Goal: Information Seeking & Learning: Learn about a topic

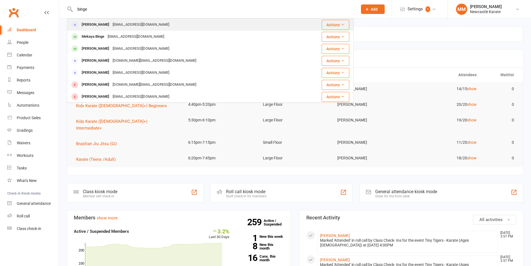
type input "binge"
click at [111, 28] on div "[EMAIL_ADDRESS][DOMAIN_NAME]" at bounding box center [141, 25] width 60 height 8
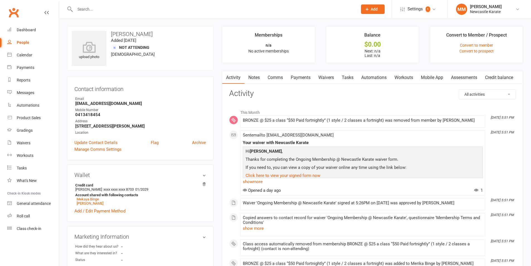
click at [327, 76] on link "Waivers" at bounding box center [325, 77] width 23 height 13
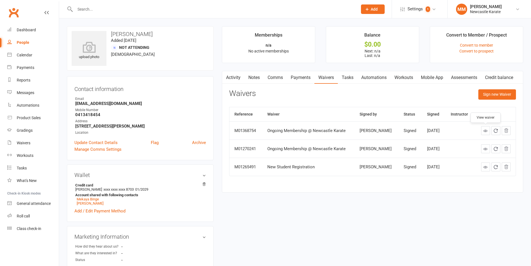
click at [482, 131] on link at bounding box center [485, 130] width 9 height 9
click at [230, 77] on link "Activity" at bounding box center [233, 77] width 22 height 13
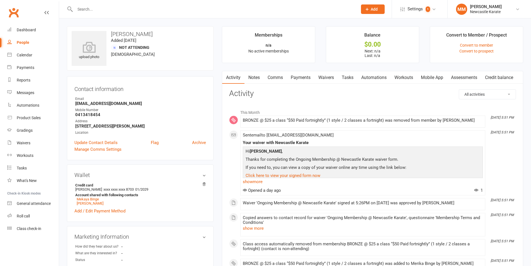
click at [484, 94] on select "All activities Bookings / Attendances Communications Notes Failed SMSes Grading…" at bounding box center [487, 93] width 57 height 9
select select "MemberLogEntry"
click at [459, 89] on select "All activities Bookings / Attendances Communications Notes Failed SMSes Grading…" at bounding box center [487, 93] width 57 height 9
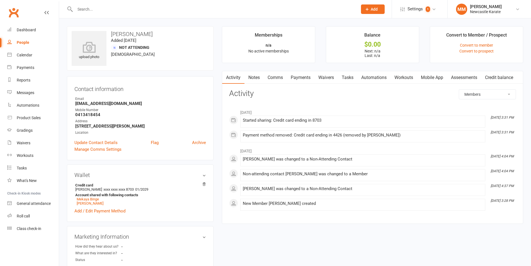
click at [476, 86] on div "Activity Notes Comms Payments Waivers Tasks Automations Workouts Mobile App Ass…" at bounding box center [372, 147] width 301 height 153
click at [474, 96] on select "All activities Bookings / Attendances Communications Notes Failed SMSes Grading…" at bounding box center [487, 93] width 57 height 9
select select
click at [459, 89] on select "All activities Bookings / Attendances Communications Notes Failed SMSes Grading…" at bounding box center [487, 93] width 57 height 9
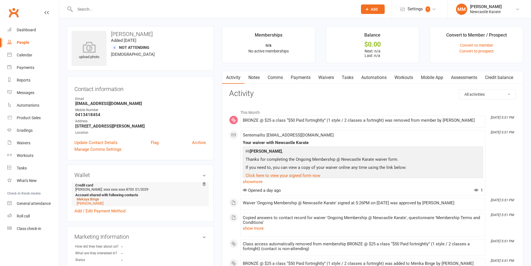
click at [94, 199] on link "Mekaya Binge" at bounding box center [88, 199] width 22 height 4
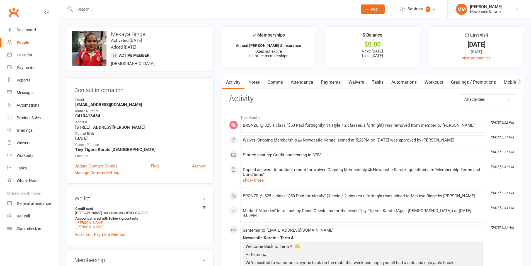
click at [496, 99] on select "All activities Bookings / Attendances Communications Notes Failed SMSes Grading…" at bounding box center [487, 98] width 57 height 9
select select "MemberLogEntry"
click at [459, 94] on select "All activities Bookings / Attendances Communications Notes Failed SMSes Grading…" at bounding box center [487, 98] width 57 height 9
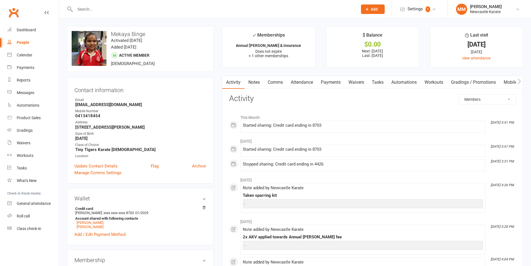
click at [486, 99] on select "All activities Bookings / Attendances Communications Notes Failed SMSes Grading…" at bounding box center [487, 98] width 57 height 9
click at [459, 94] on select "All activities Bookings / Attendances Communications Notes Failed SMSes Grading…" at bounding box center [487, 98] width 57 height 9
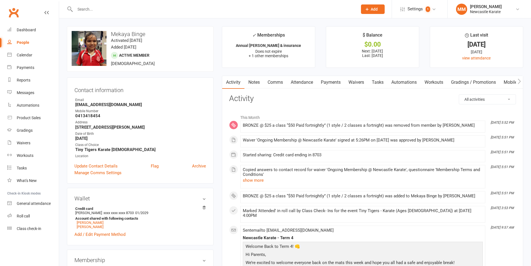
click at [478, 98] on select "All activities Bookings / Attendances Communications Notes Failed SMSes Grading…" at bounding box center [487, 98] width 57 height 9
select select "MemberMobileAppDetailLogEntry"
click at [459, 94] on select "All activities Bookings / Attendances Communications Notes Failed SMSes Grading…" at bounding box center [487, 98] width 57 height 9
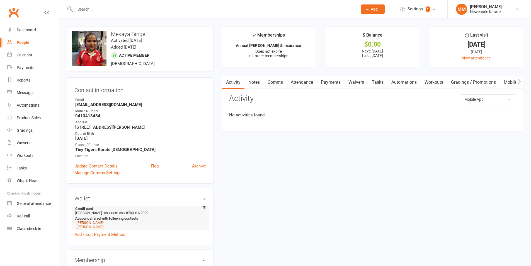
click at [92, 222] on link "[PERSON_NAME]" at bounding box center [90, 222] width 27 height 4
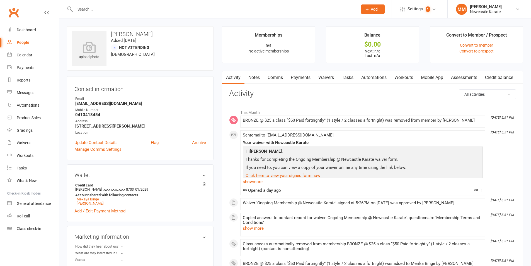
click at [473, 91] on select "All activities Bookings / Attendances Communications Notes Failed SMSes Grading…" at bounding box center [487, 93] width 57 height 9
select select "MemberMobileAppDetailLogEntry"
click at [459, 89] on select "All activities Bookings / Attendances Communications Notes Failed SMSes Grading…" at bounding box center [487, 93] width 57 height 9
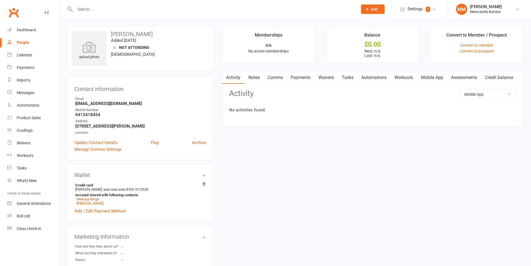
click at [472, 95] on select "All activities Bookings / Attendances Communications Notes Failed SMSes Grading…" at bounding box center [487, 93] width 57 height 9
click at [459, 89] on select "All activities Bookings / Attendances Communications Notes Failed SMSes Grading…" at bounding box center [487, 93] width 57 height 9
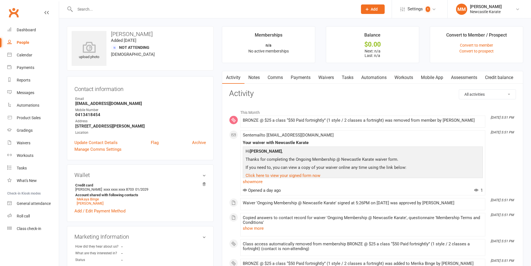
click at [474, 94] on select "All activities Bookings / Attendances Communications Notes Failed SMSes Grading…" at bounding box center [487, 93] width 57 height 9
select select "InvoiceLogEntry"
click at [459, 89] on select "All activities Bookings / Attendances Communications Notes Failed SMSes Grading…" at bounding box center [487, 93] width 57 height 9
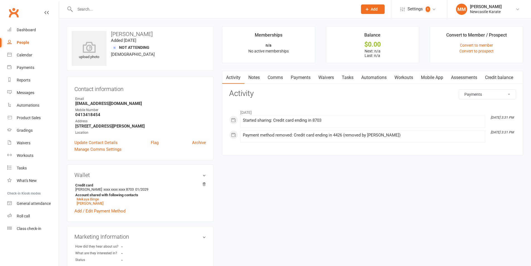
click at [468, 95] on select "All activities Bookings / Attendances Communications Notes Failed SMSes Grading…" at bounding box center [487, 93] width 57 height 9
select select
click at [459, 89] on select "All activities Bookings / Attendances Communications Notes Failed SMSes Grading…" at bounding box center [487, 93] width 57 height 9
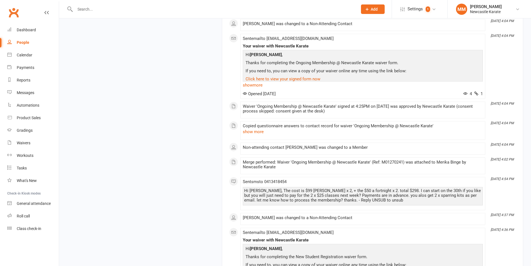
scroll to position [613, 0]
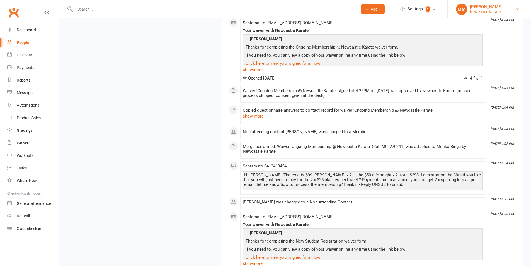
click at [476, 7] on div "[PERSON_NAME]" at bounding box center [486, 6] width 32 height 5
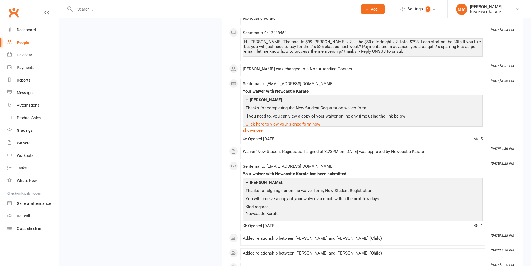
scroll to position [752, 0]
